Goal: Information Seeking & Learning: Learn about a topic

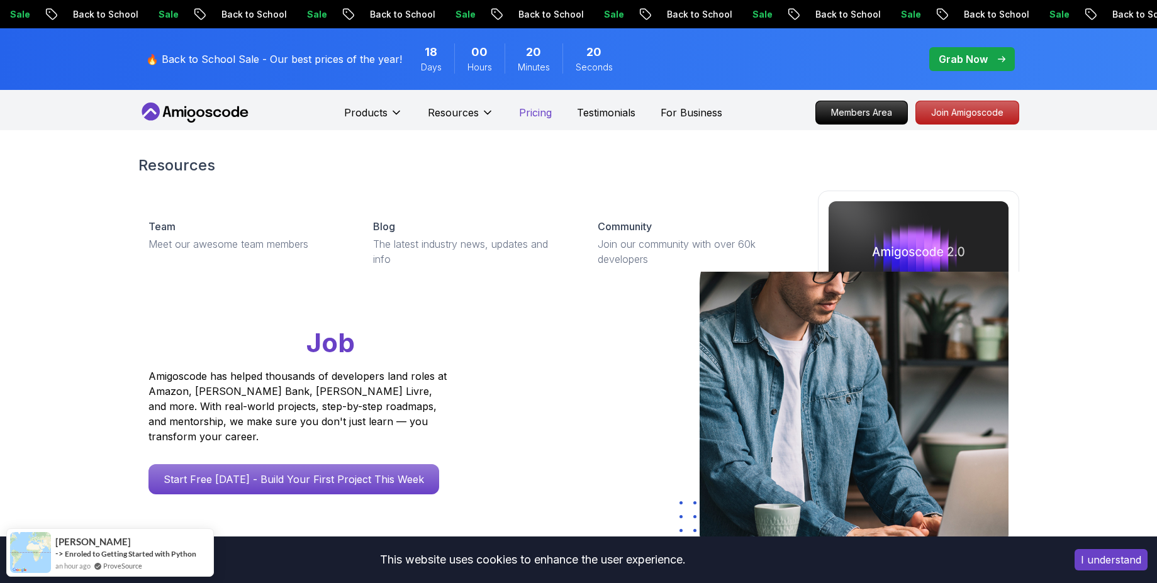
click at [537, 117] on p "Pricing" at bounding box center [535, 112] width 33 height 15
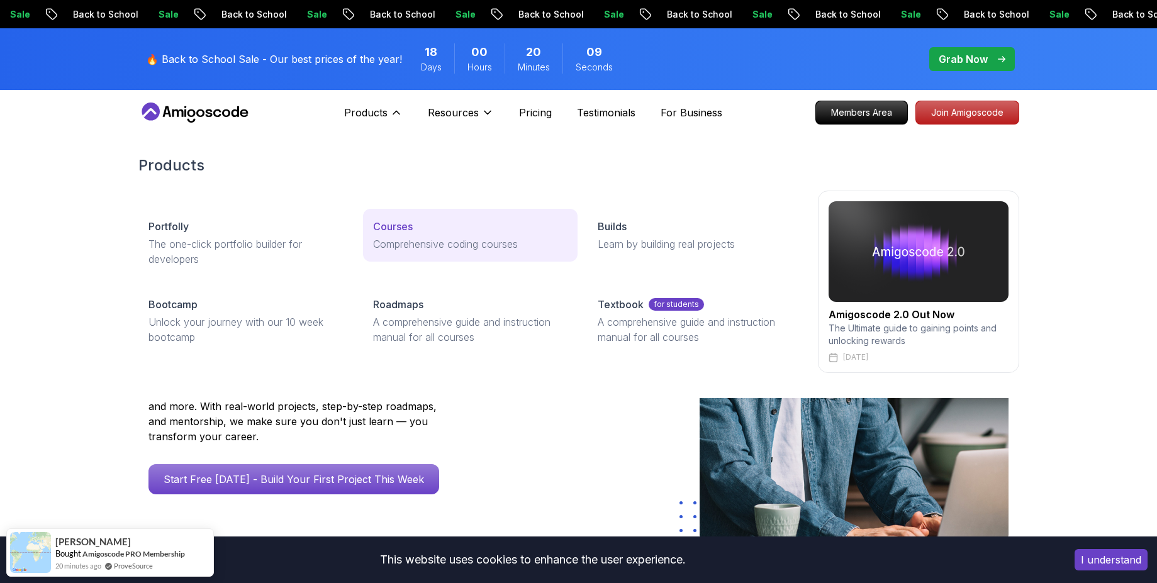
click at [384, 221] on p "Courses" at bounding box center [393, 226] width 40 height 15
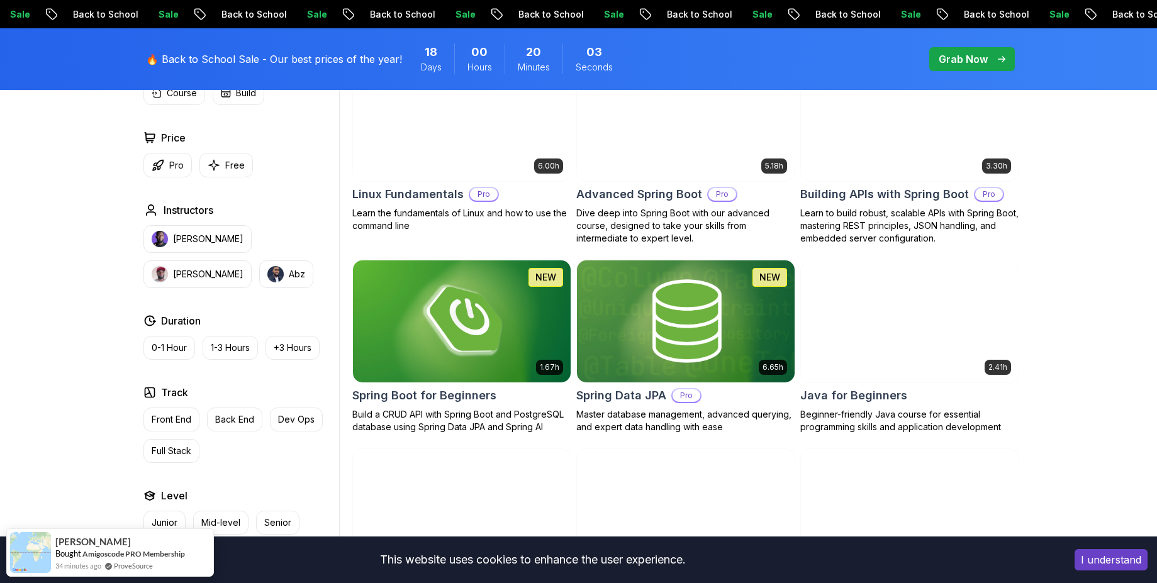
scroll to position [453, 0]
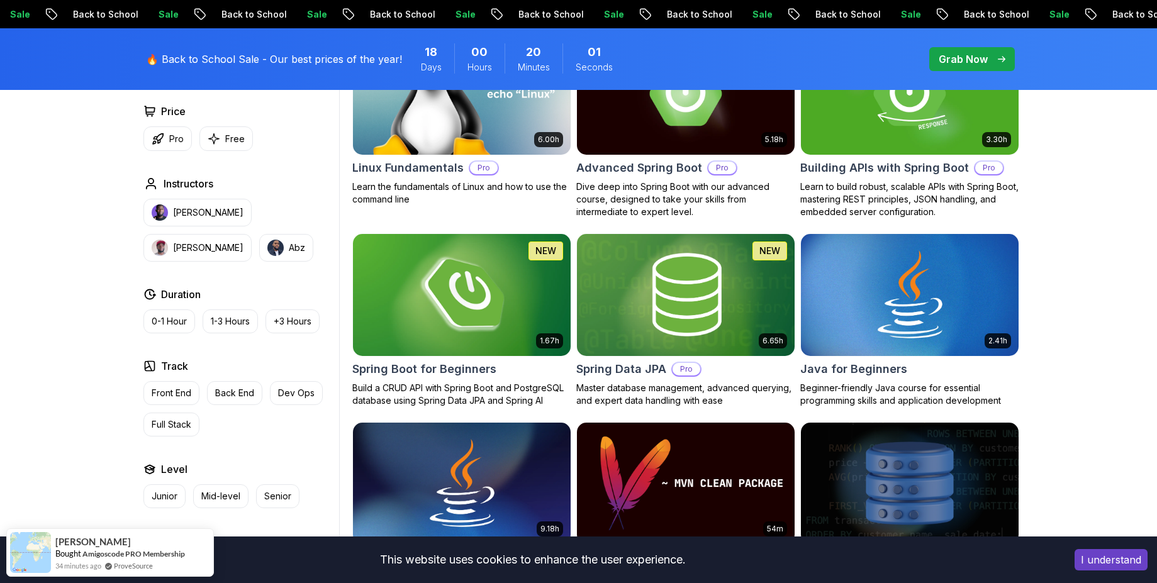
click at [487, 289] on img at bounding box center [461, 295] width 228 height 128
